Goal: Transaction & Acquisition: Purchase product/service

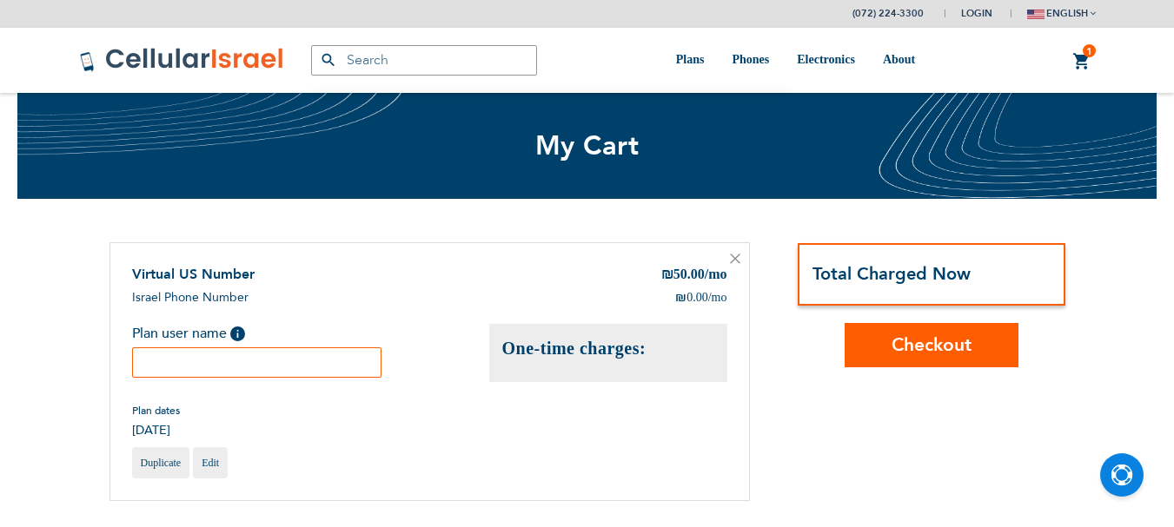
scroll to position [11, 0]
click at [246, 372] on input "text" at bounding box center [257, 363] width 250 height 30
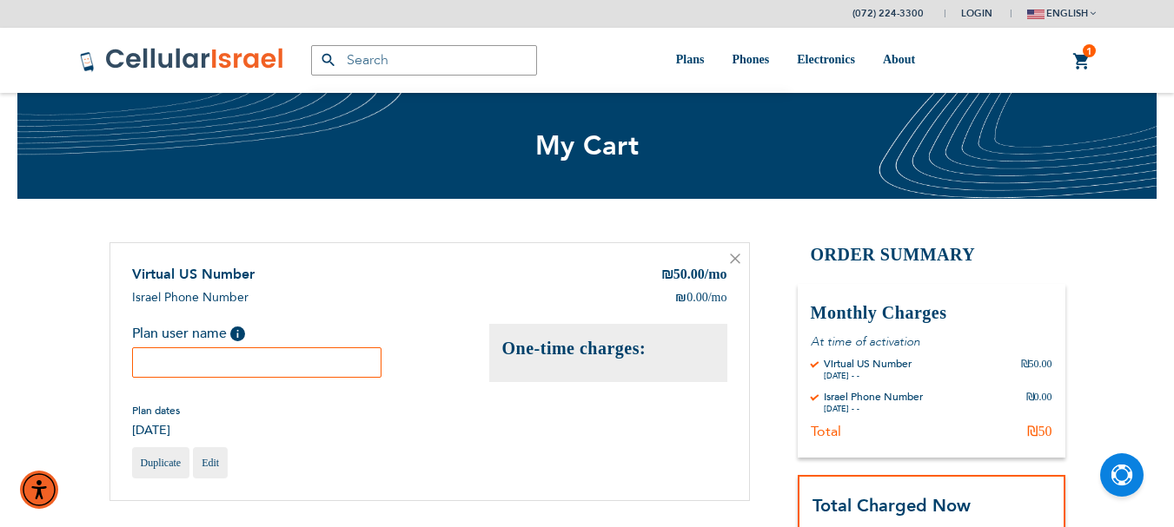
click at [282, 367] on input "text" at bounding box center [257, 363] width 250 height 30
type input "e"
drag, startPoint x: 196, startPoint y: 364, endPoint x: 315, endPoint y: 358, distance: 119.2
click at [315, 358] on input "[PERSON_NAME]" at bounding box center [257, 363] width 250 height 30
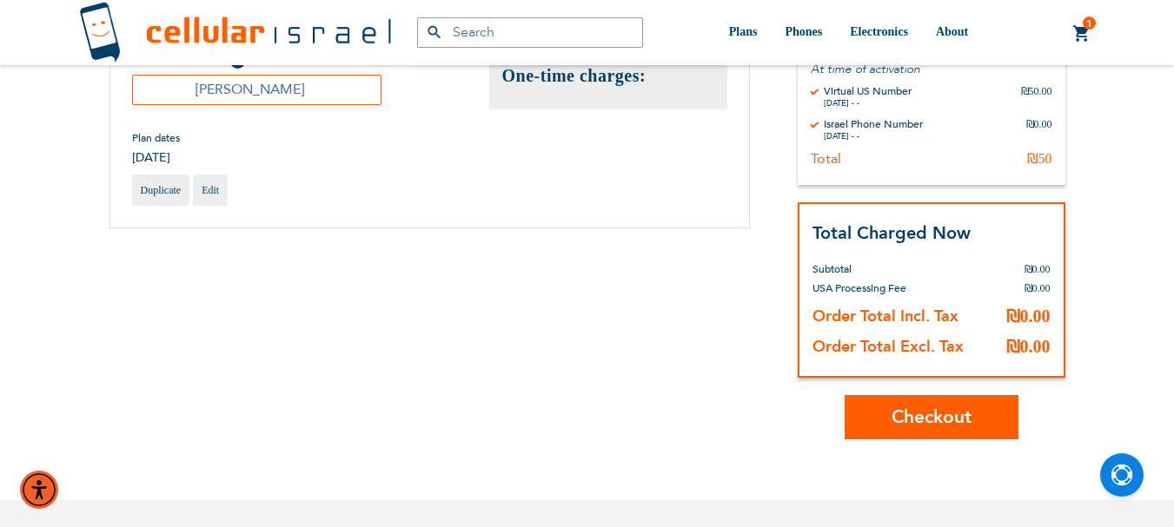
scroll to position [434, 0]
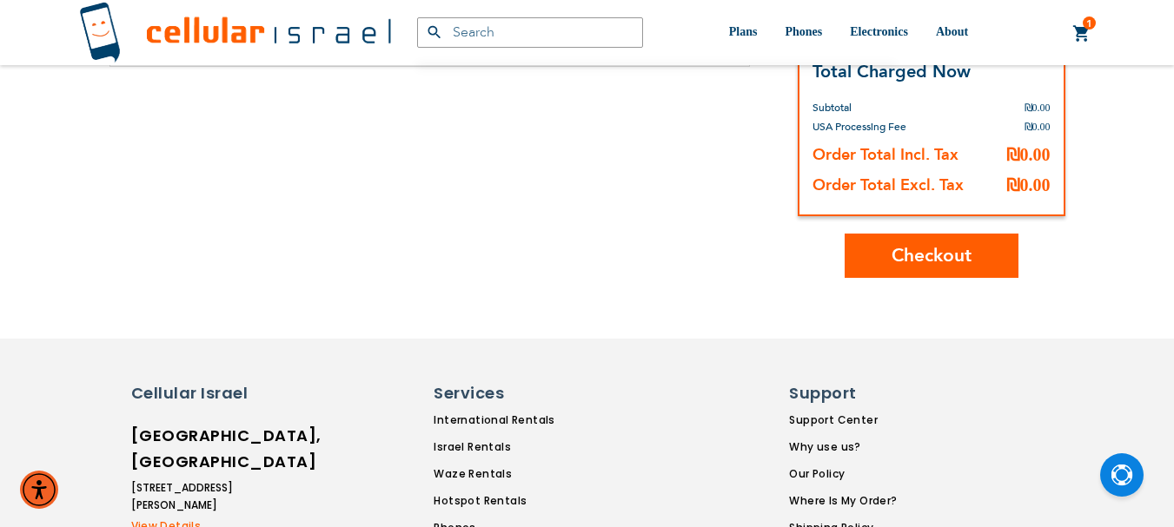
type input "[PERSON_NAME]"
click at [947, 255] on span "Checkout" at bounding box center [932, 255] width 80 height 25
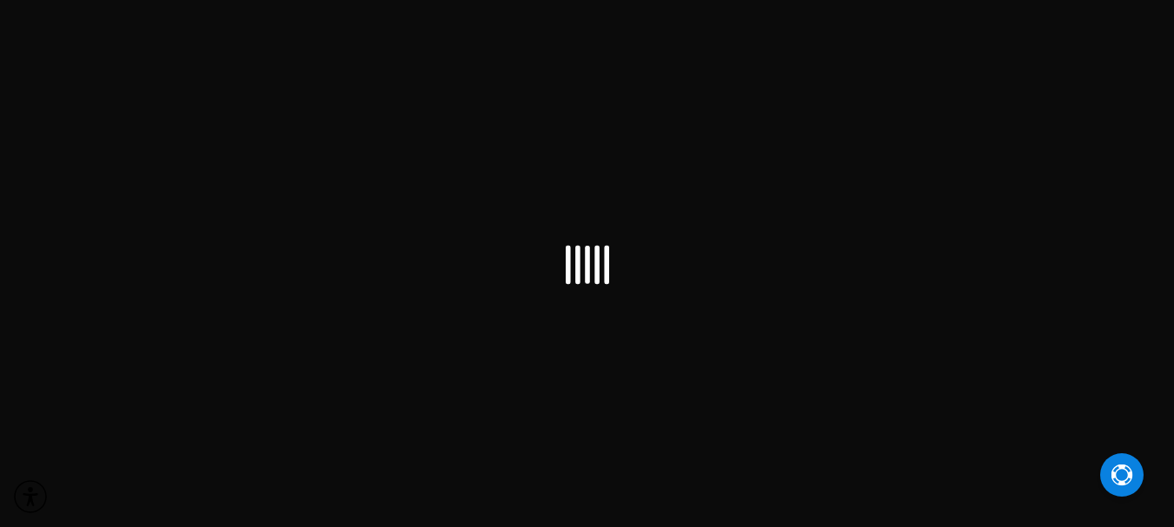
scroll to position [11, 0]
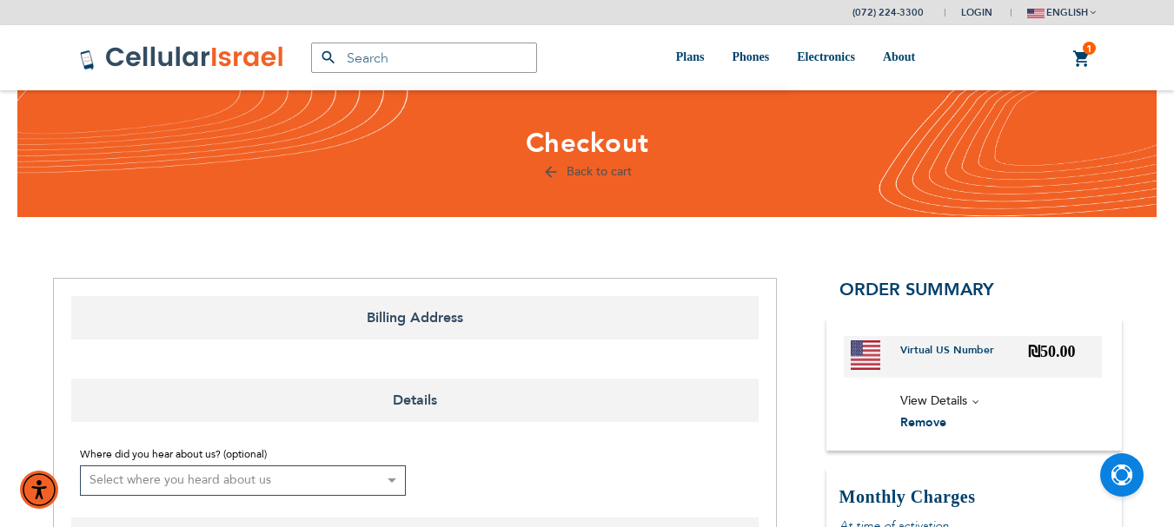
select select "IL"
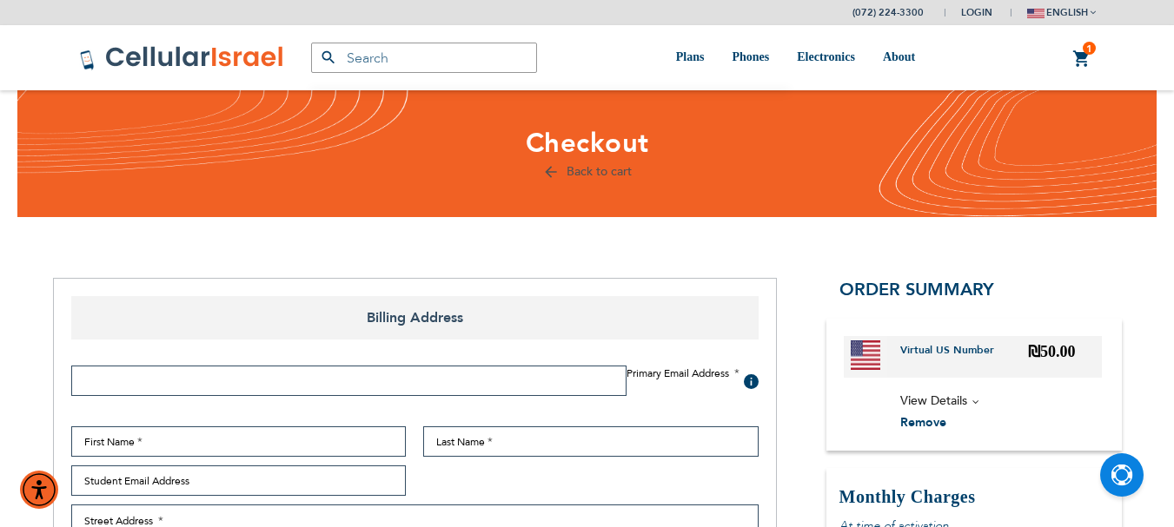
scroll to position [87, 0]
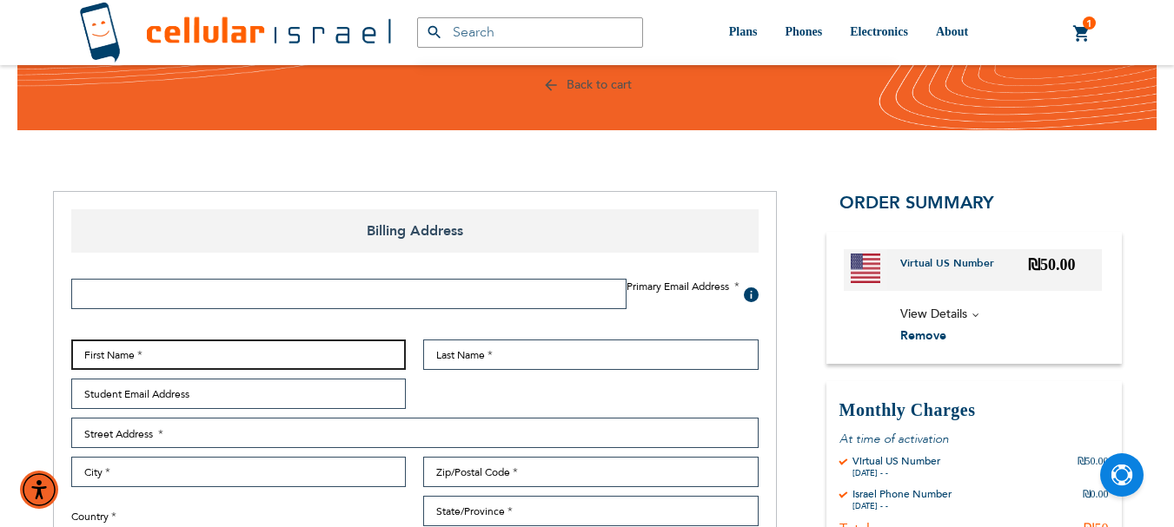
click at [219, 348] on input "First Name" at bounding box center [238, 355] width 335 height 30
paste input "[PERSON_NAME]"
type input "[PERSON_NAME]"
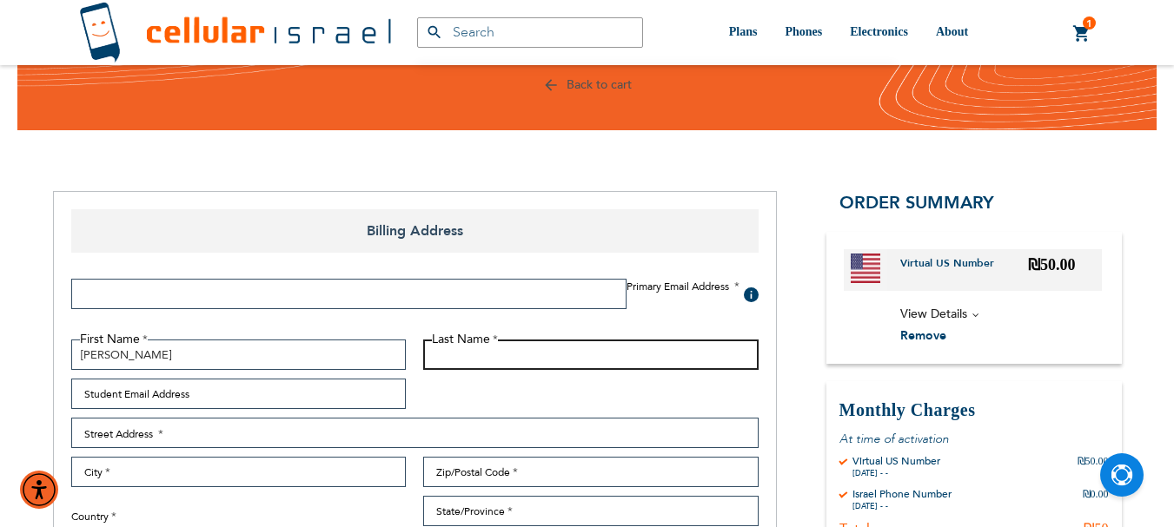
paste input "[PERSON_NAME]"
type input "[PERSON_NAME]"
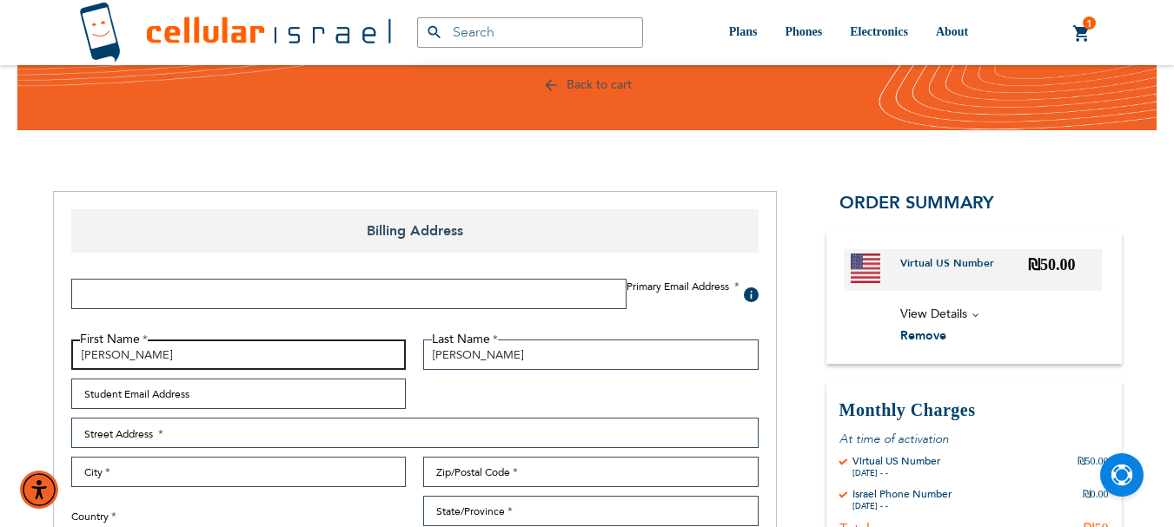
drag, startPoint x: 129, startPoint y: 355, endPoint x: 181, endPoint y: 353, distance: 51.3
click at [181, 353] on input "[PERSON_NAME]" at bounding box center [238, 355] width 335 height 30
type input "[PERSON_NAME]"
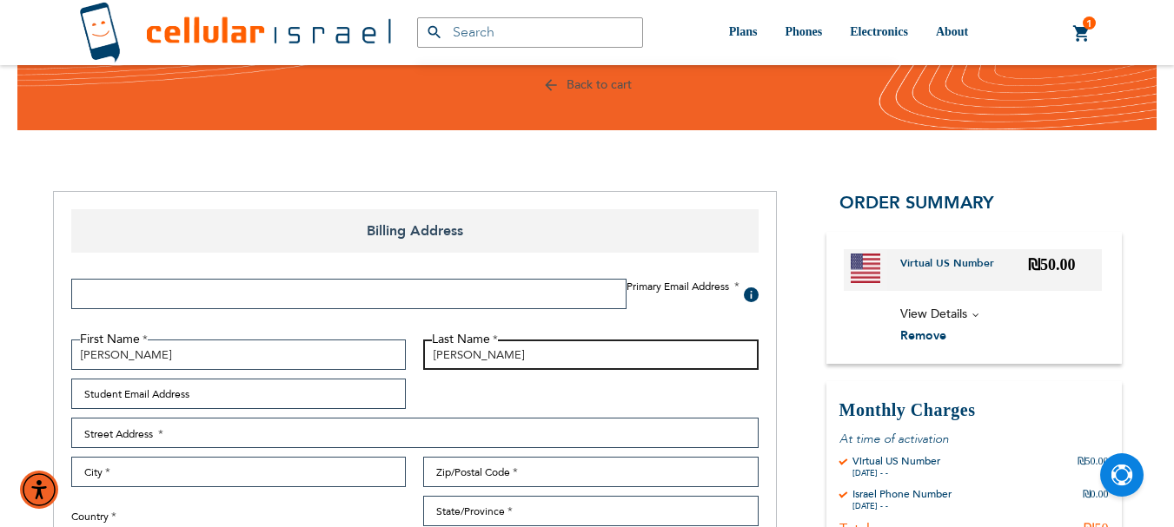
drag, startPoint x: 483, startPoint y: 355, endPoint x: 393, endPoint y: 356, distance: 90.4
click at [393, 356] on fieldset "First Name [PERSON_NAME] Last Name [PERSON_NAME] Student Email Address Street A…" at bounding box center [415, 493] width 705 height 306
type input "[PERSON_NAME]"
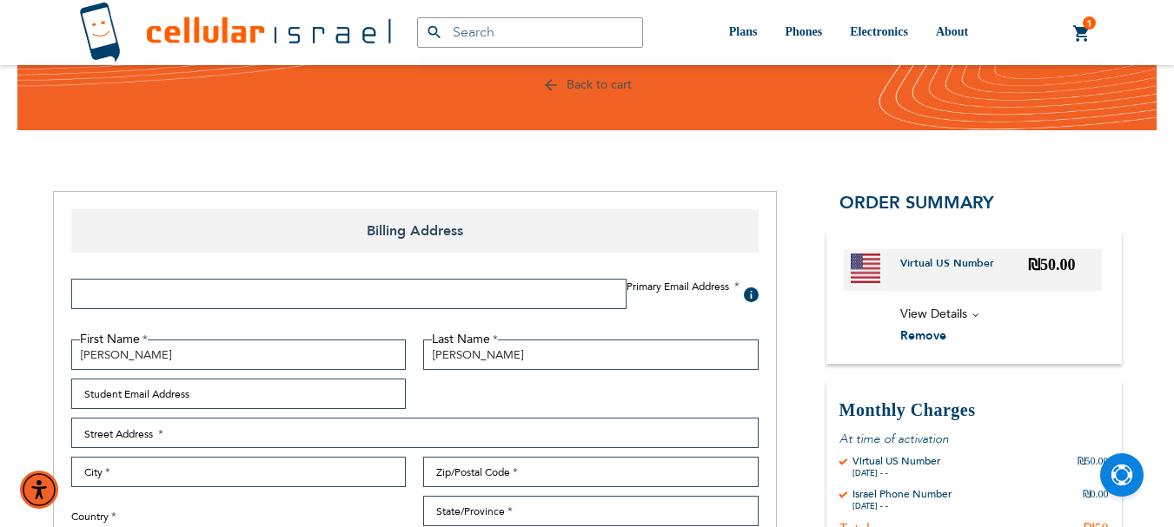
click at [195, 295] on input "Email Address" at bounding box center [348, 294] width 555 height 30
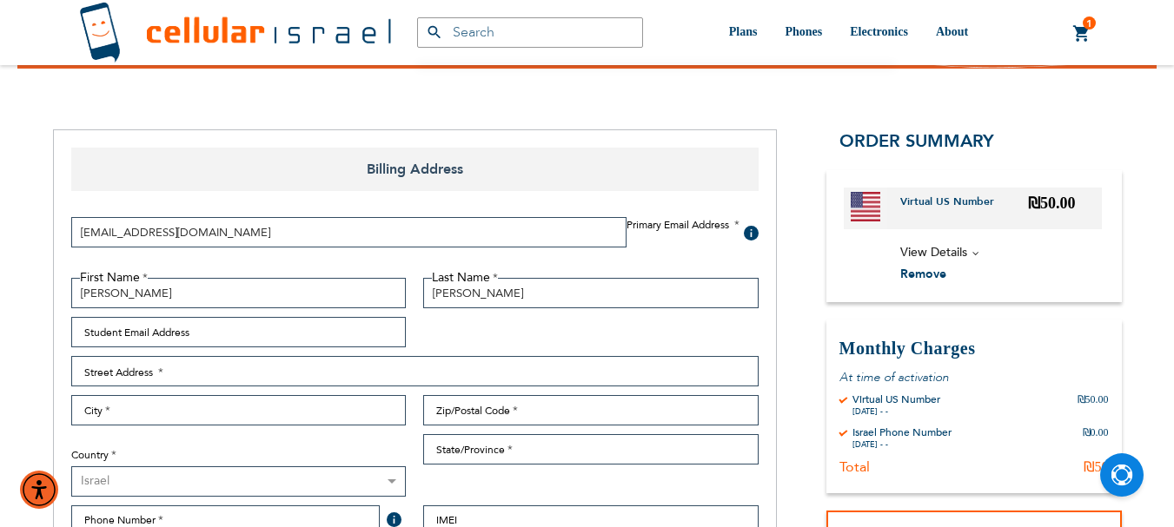
scroll to position [174, 0]
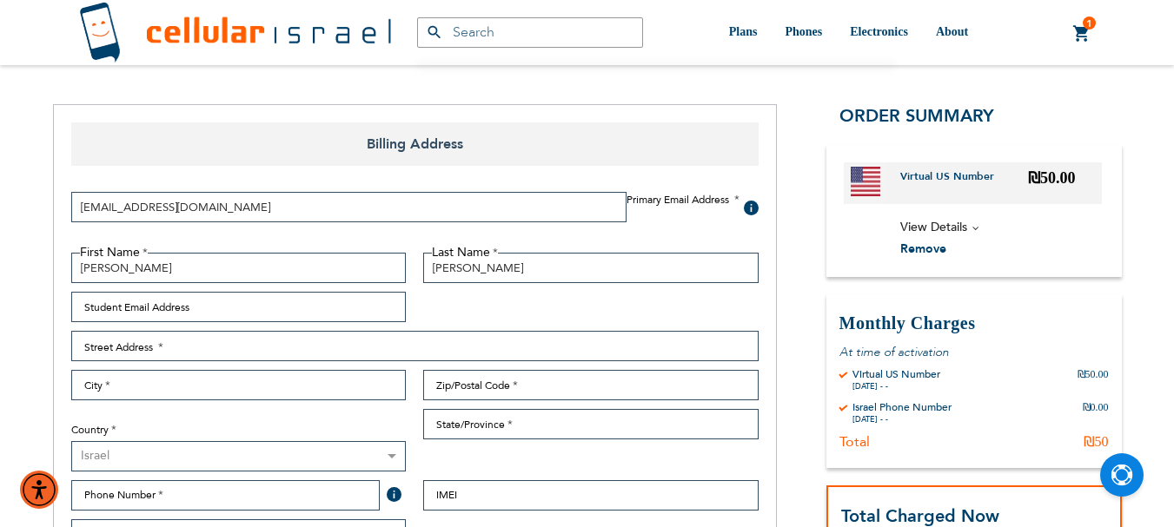
type input "[EMAIL_ADDRESS][DOMAIN_NAME]"
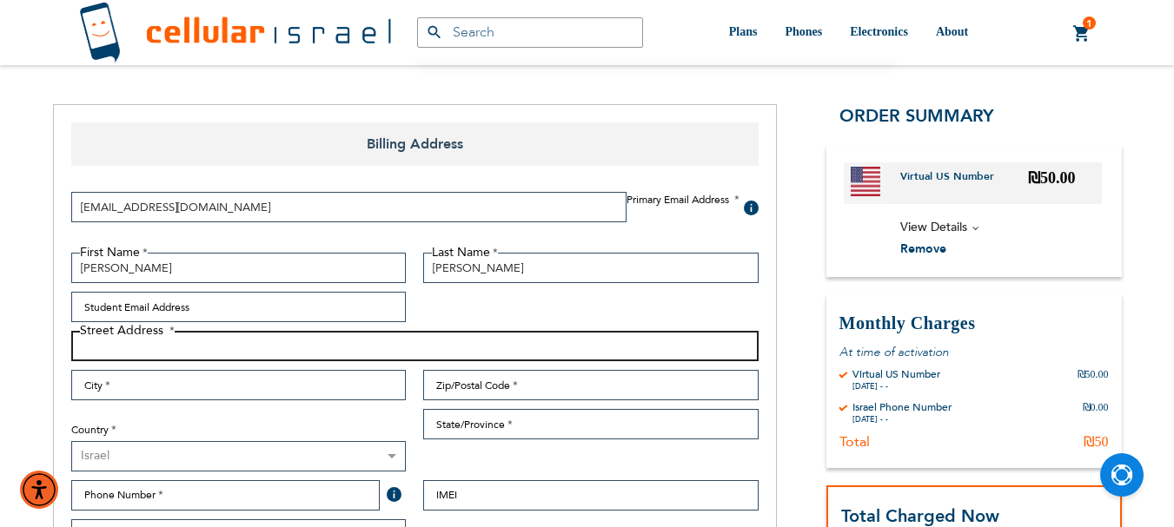
click at [185, 343] on input "Street Address: Line 1" at bounding box center [414, 346] width 687 height 30
type input "[STREET_ADDRESS]"
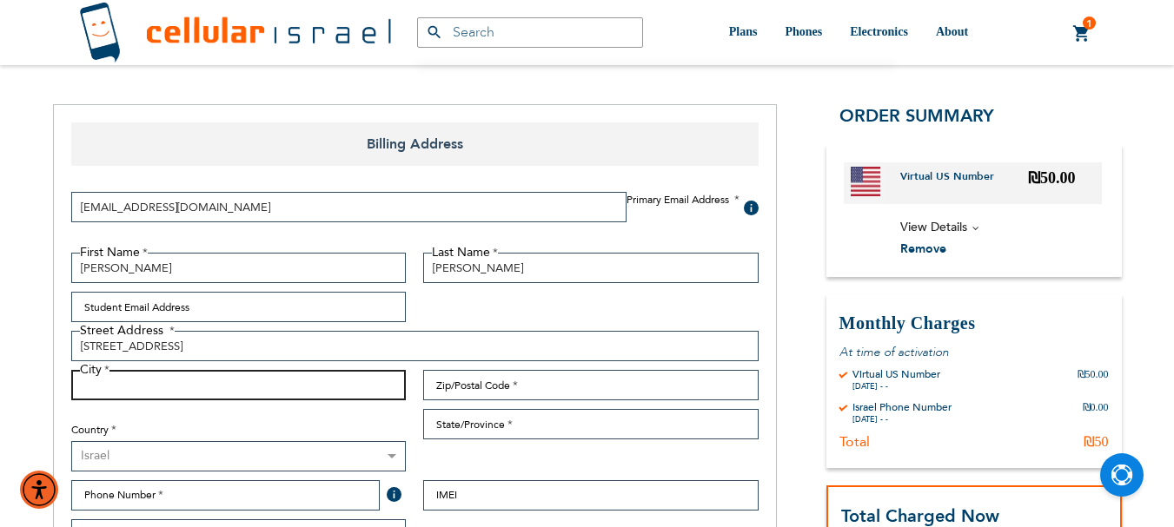
click at [145, 392] on input "City" at bounding box center [238, 385] width 335 height 30
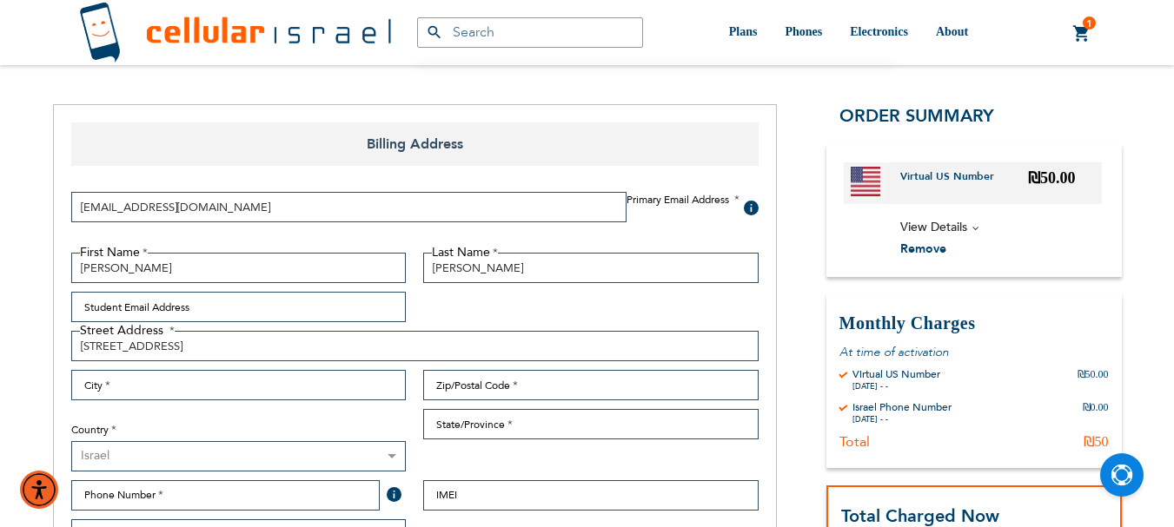
click at [398, 454] on select "[GEOGRAPHIC_DATA] ────────── [GEOGRAPHIC_DATA] [GEOGRAPHIC_DATA]" at bounding box center [238, 456] width 335 height 30
select select "US"
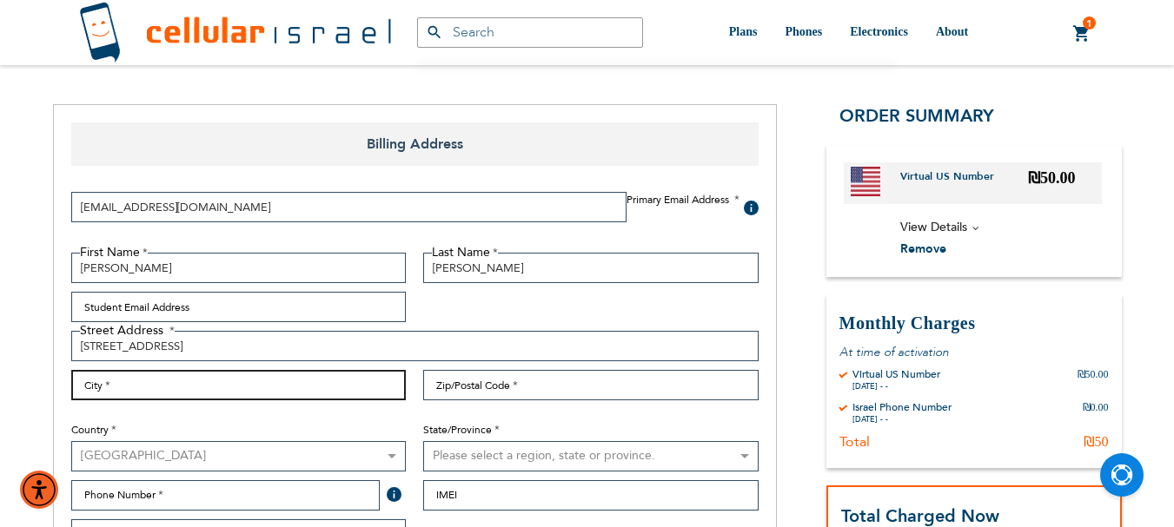
click at [112, 381] on input "City" at bounding box center [238, 385] width 335 height 30
type input "[GEOGRAPHIC_DATA]"
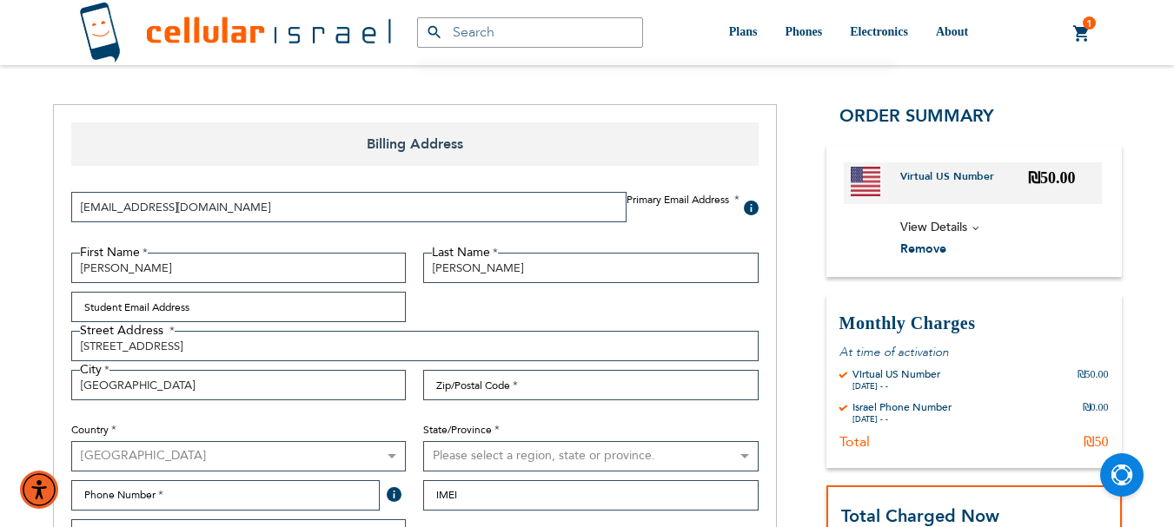
click at [486, 454] on select "Please select a region, state or province. [US_STATE] [US_STATE] [US_STATE] [US…" at bounding box center [590, 456] width 335 height 30
select select "12"
click at [423, 441] on select "Please select a region, state or province. [US_STATE] [US_STATE] [US_STATE] [US…" at bounding box center [590, 456] width 335 height 30
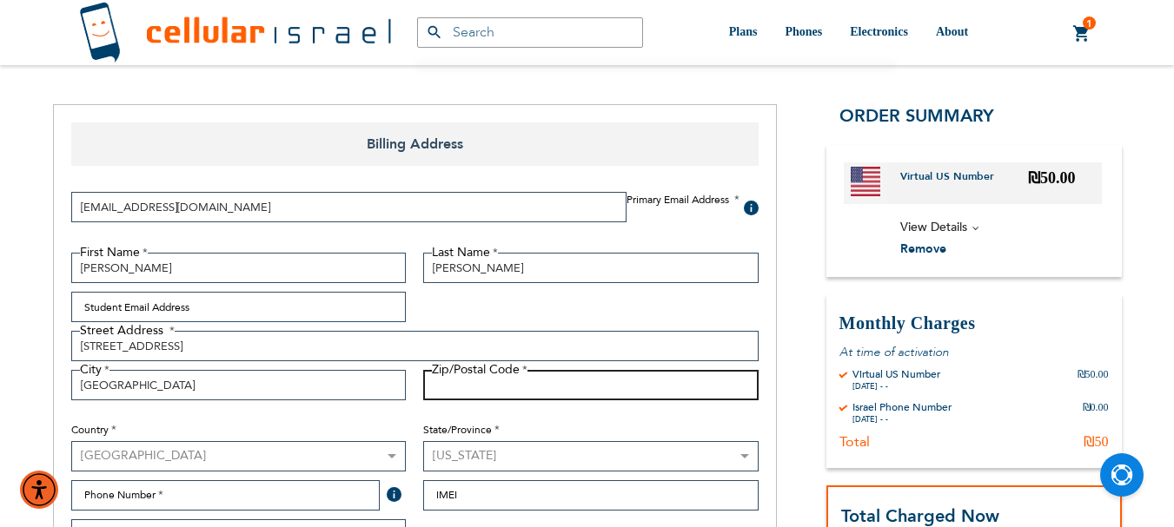
click at [506, 381] on input "Zip/Postal Code" at bounding box center [590, 385] width 335 height 30
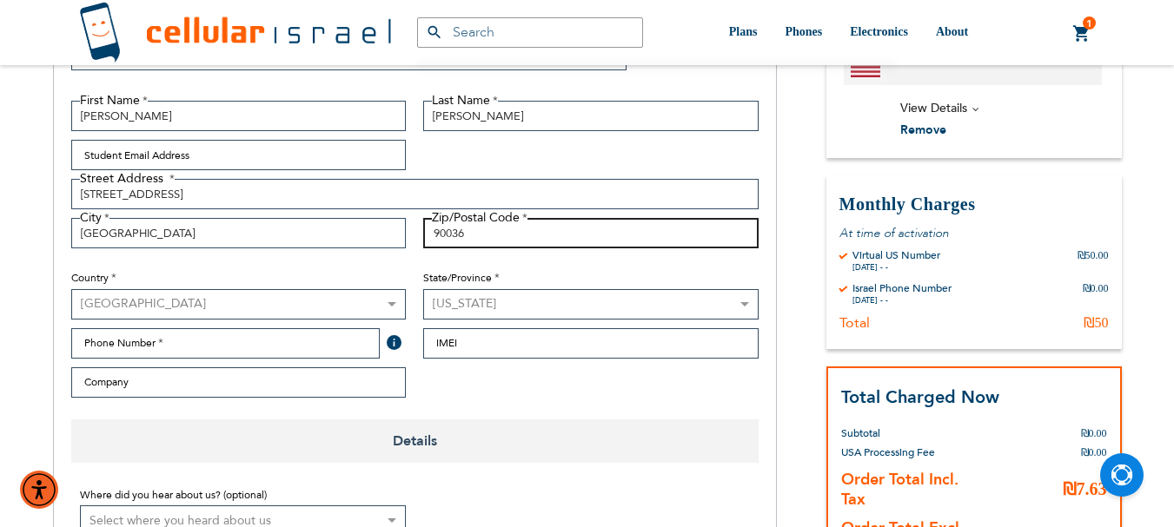
scroll to position [348, 0]
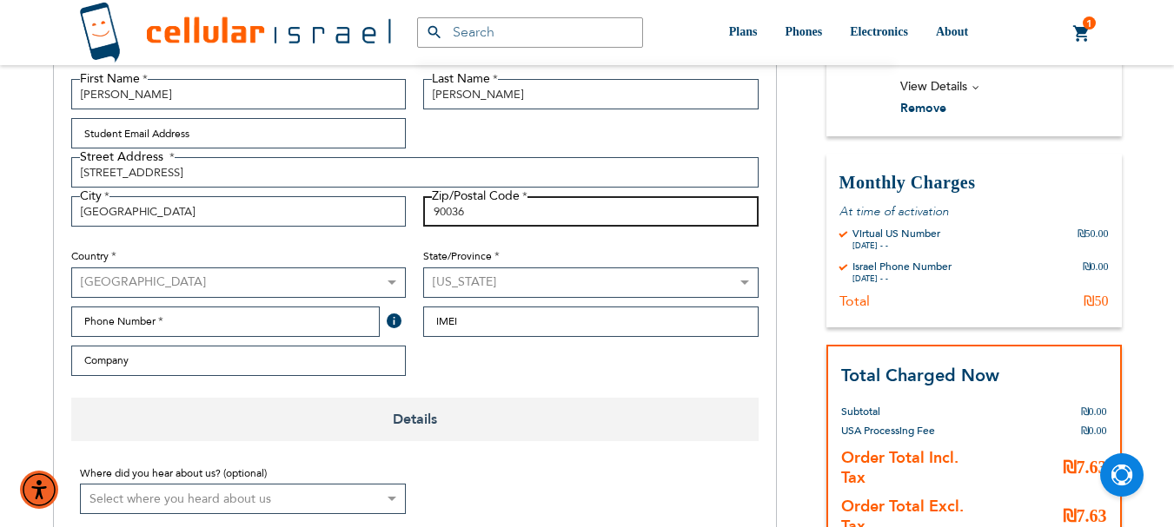
type input "90036"
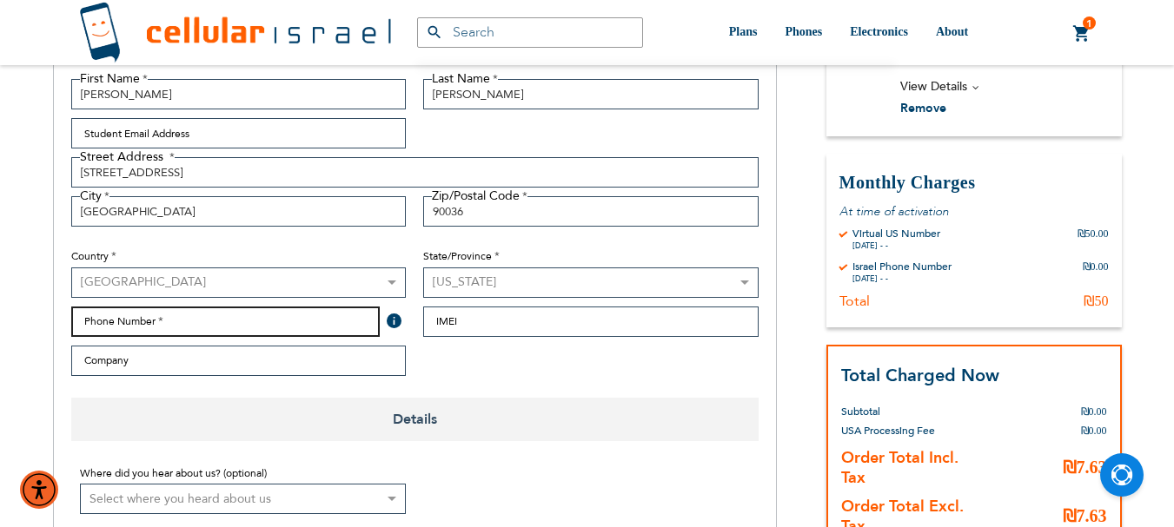
click at [286, 323] on input "Phone Number" at bounding box center [225, 322] width 309 height 30
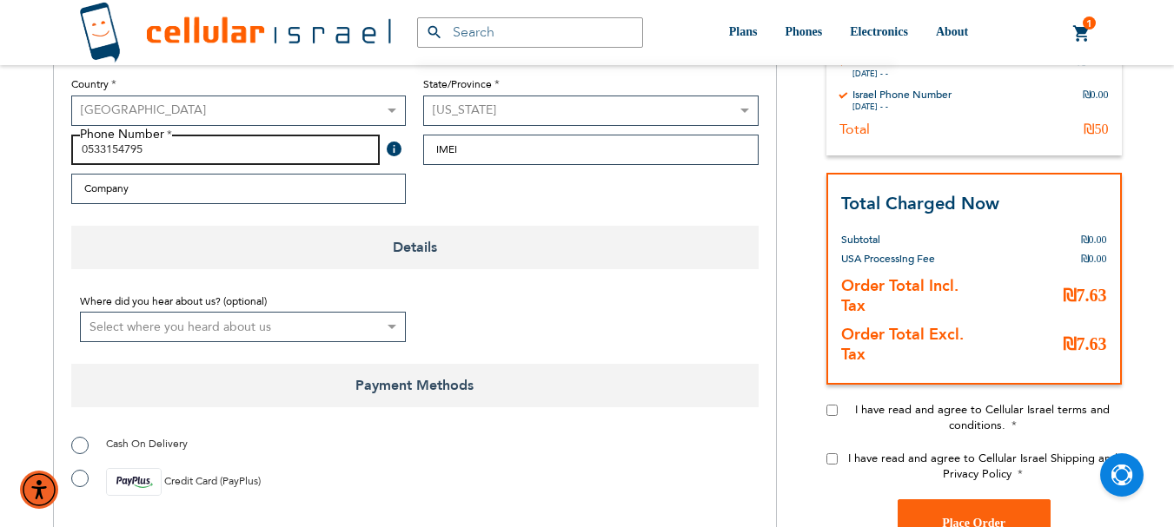
scroll to position [521, 0]
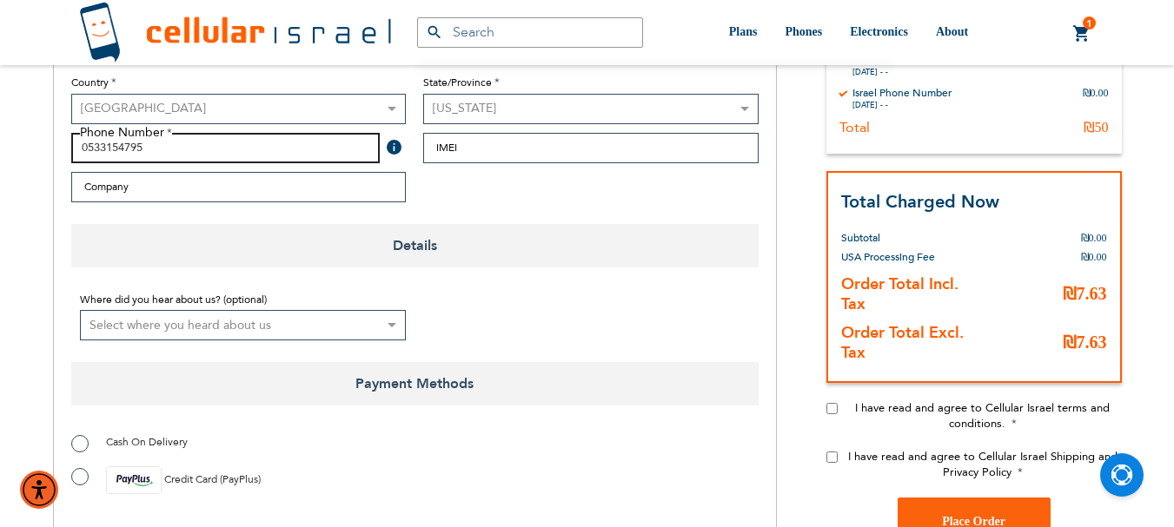
type input "0533154795"
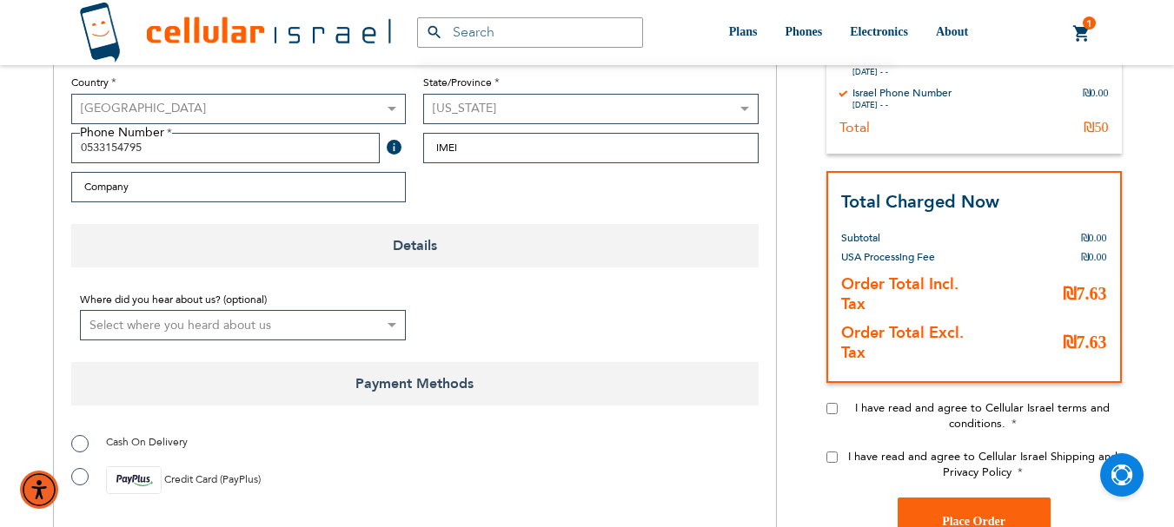
click at [386, 320] on select "Select where you heard about us Existing Customer Friend Other School/Group BP …" at bounding box center [243, 325] width 327 height 30
select select "1"
click at [80, 310] on select "Select where you heard about us Existing Customer Friend Other School/Group BP …" at bounding box center [243, 325] width 327 height 30
click at [828, 412] on input "I have read and agree to Cellular Israel terms and conditions." at bounding box center [831, 408] width 11 height 11
checkbox input "true"
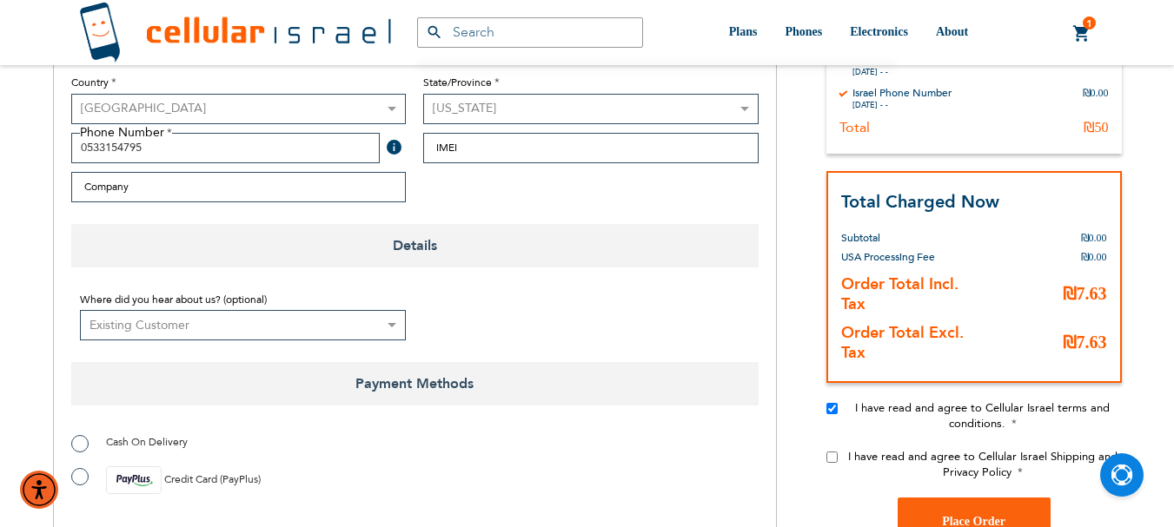
click at [832, 460] on input "I have read and agree to Cellular Israel Shipping and Privacy Policy" at bounding box center [831, 457] width 11 height 11
checkbox input "true"
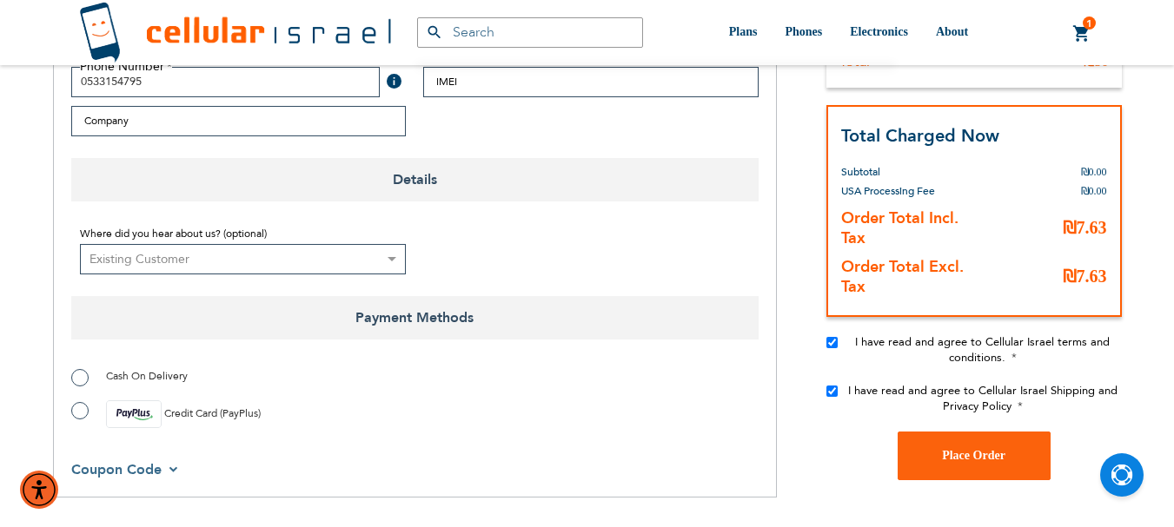
scroll to position [695, 0]
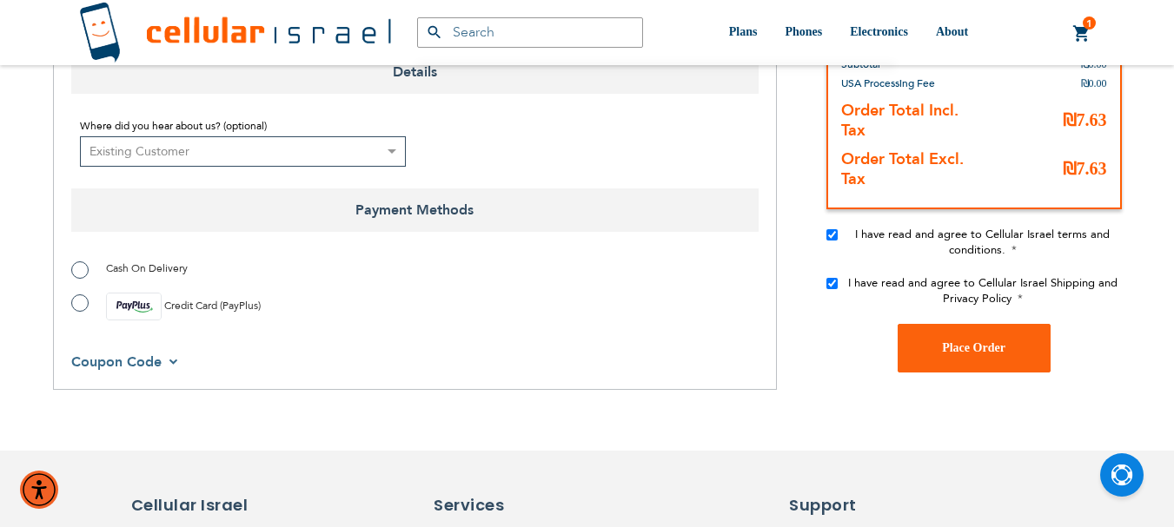
click at [79, 302] on label "Credit Card (PayPlus)" at bounding box center [165, 307] width 189 height 28
radio input "true"
click at [1002, 343] on span "Place Order" at bounding box center [973, 347] width 63 height 13
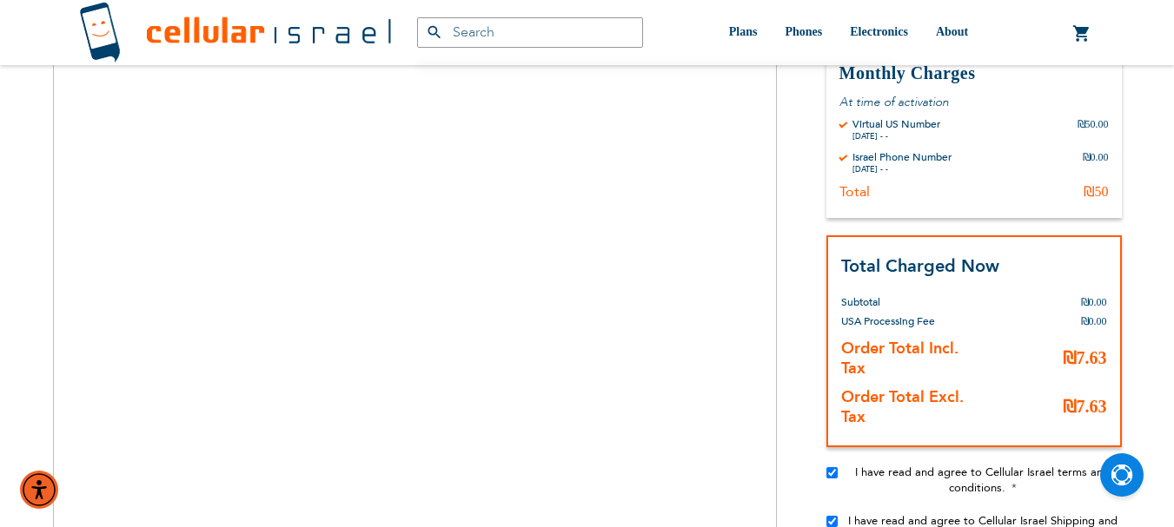
scroll to position [1043, 0]
